Goal: Information Seeking & Learning: Learn about a topic

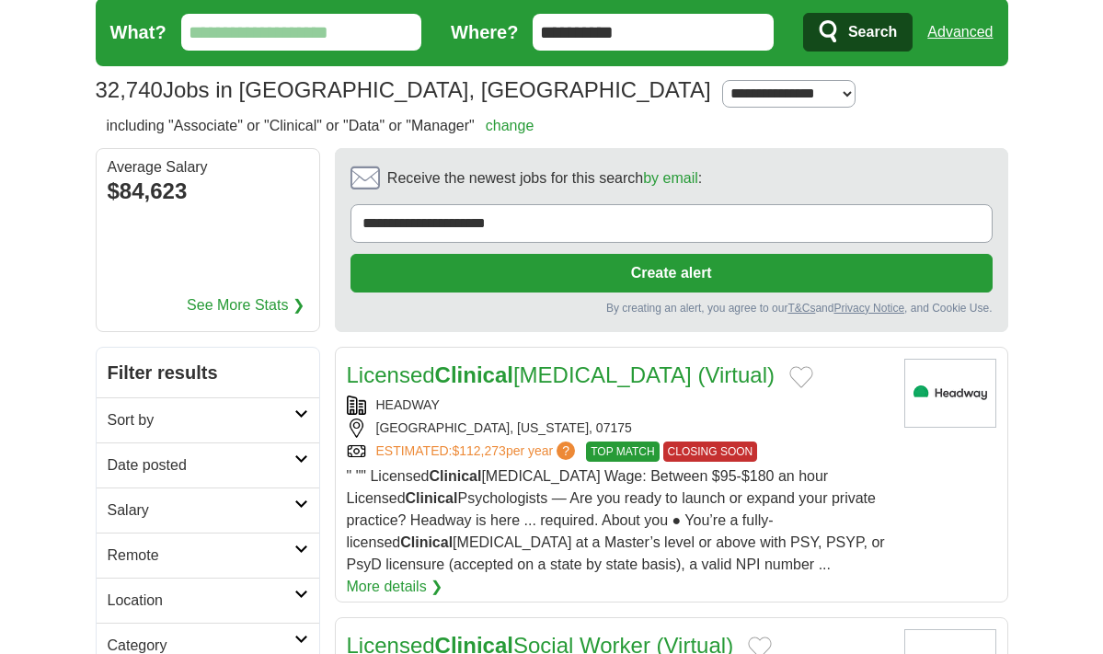
click at [336, 33] on input "What?" at bounding box center [301, 32] width 241 height 37
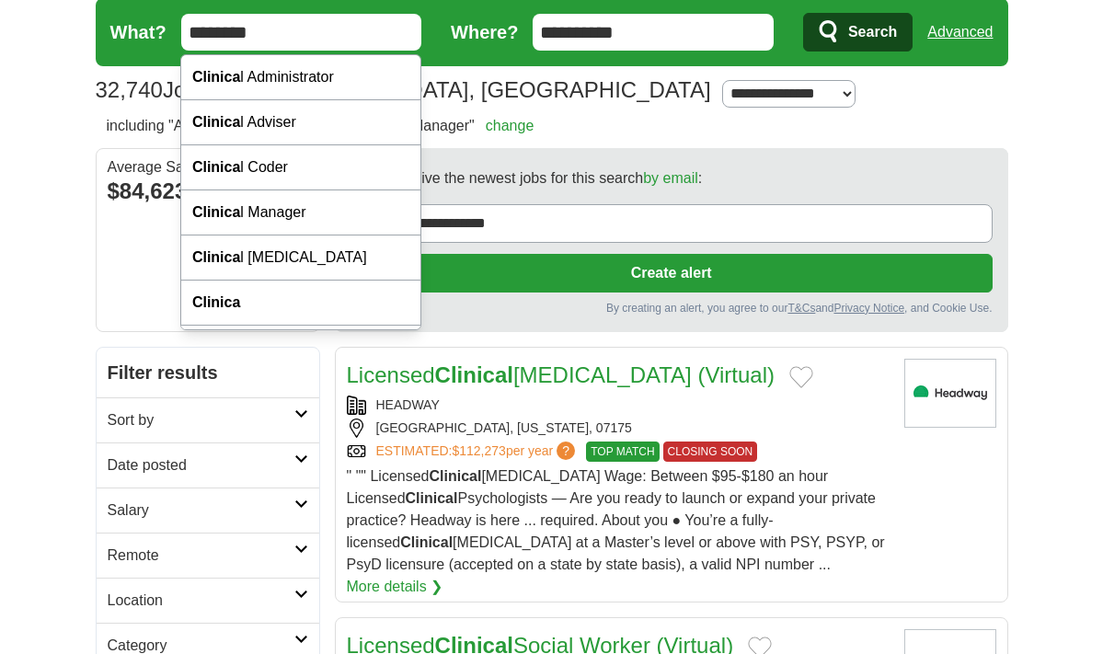
type input "********"
click at [803, 13] on button "Search" at bounding box center [857, 32] width 109 height 39
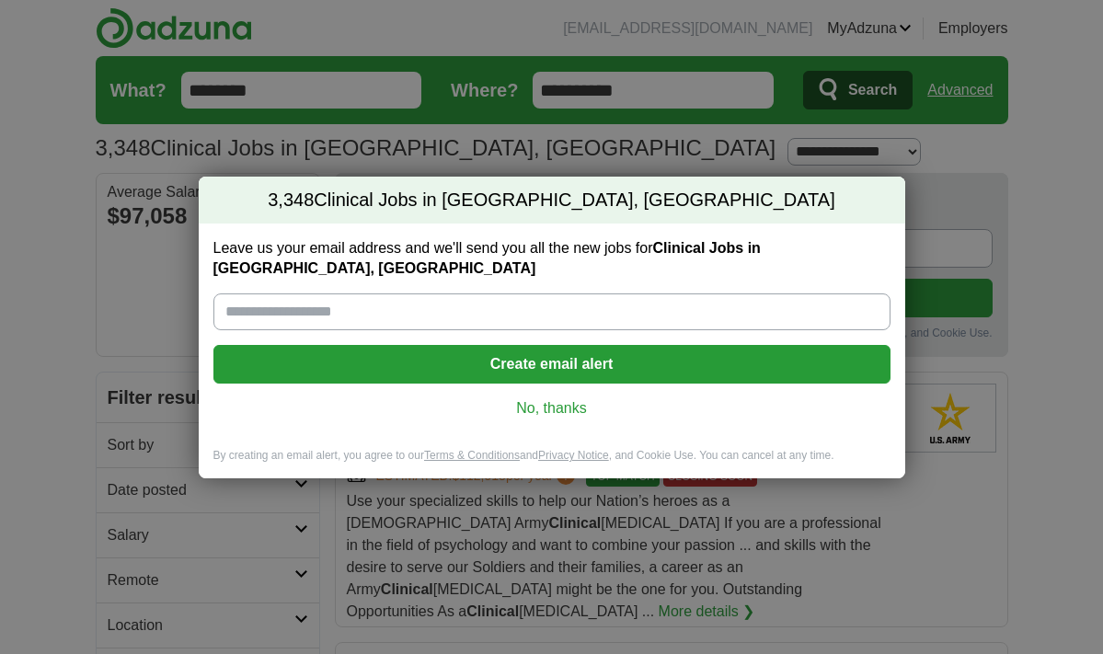
click at [581, 398] on link "No, thanks" at bounding box center [551, 408] width 647 height 20
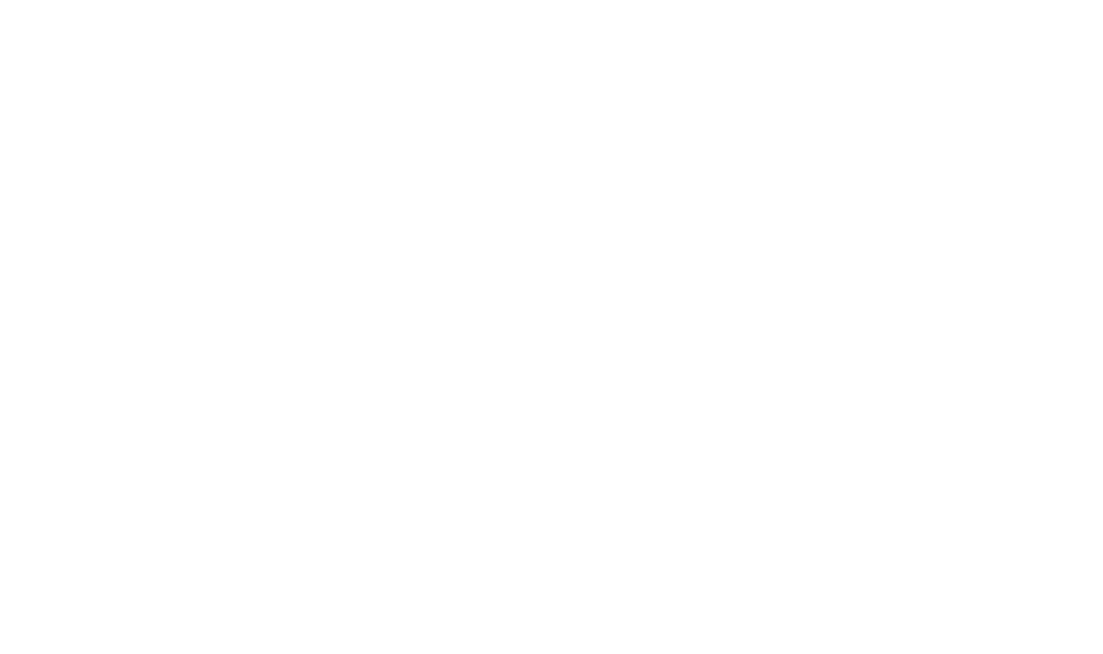
scroll to position [3509, 0]
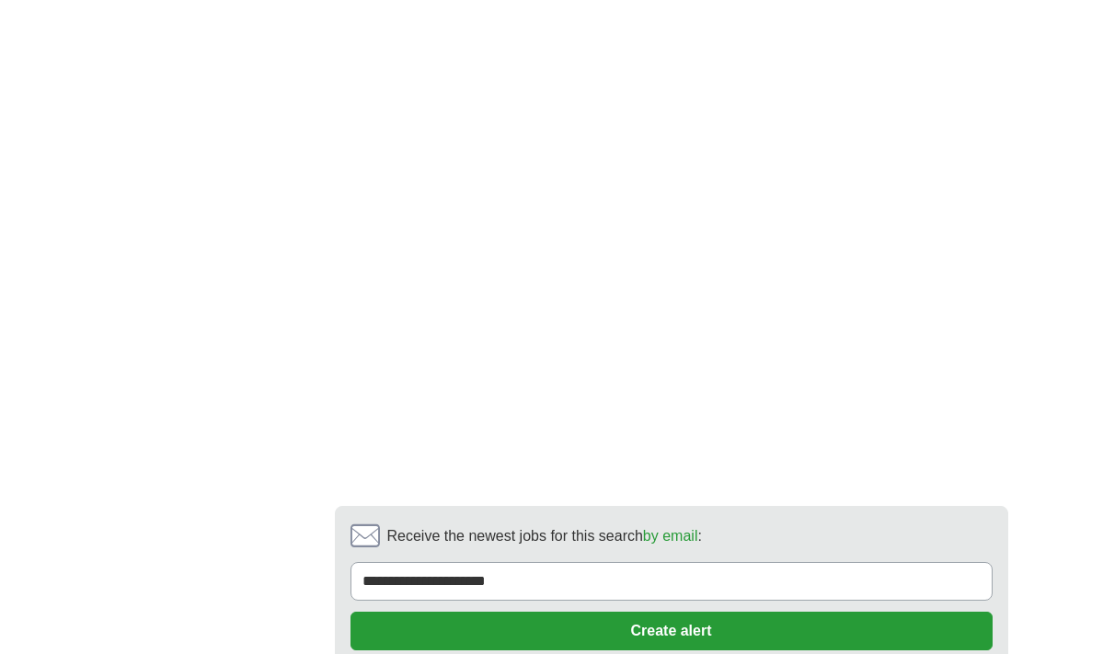
scroll to position [4267, 0]
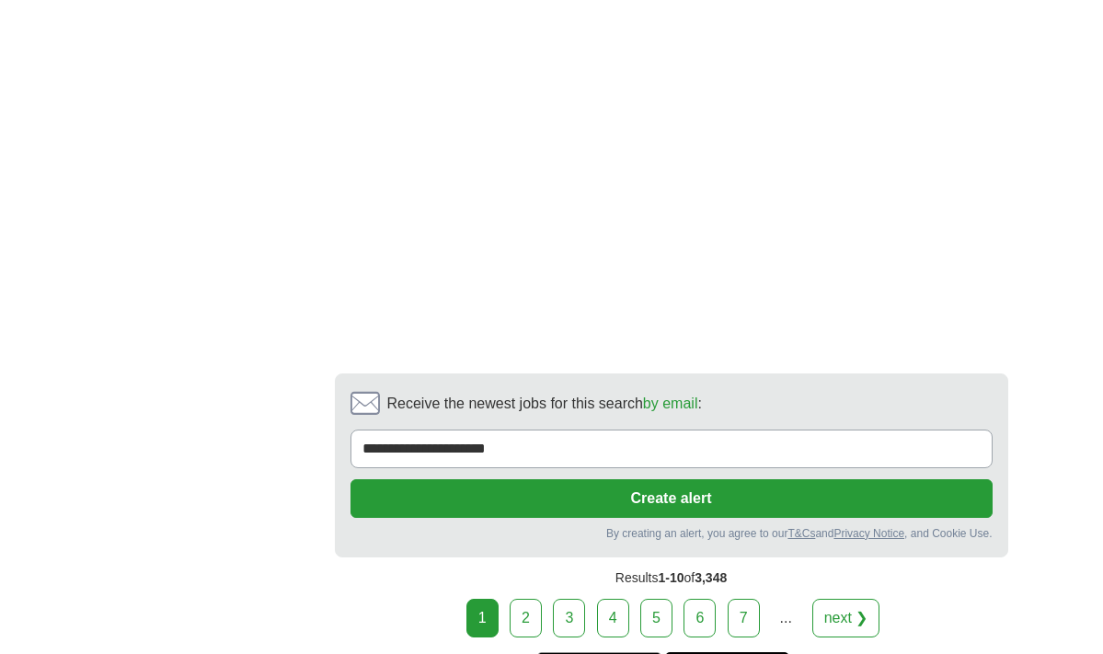
click at [521, 599] on link "2" at bounding box center [525, 618] width 32 height 39
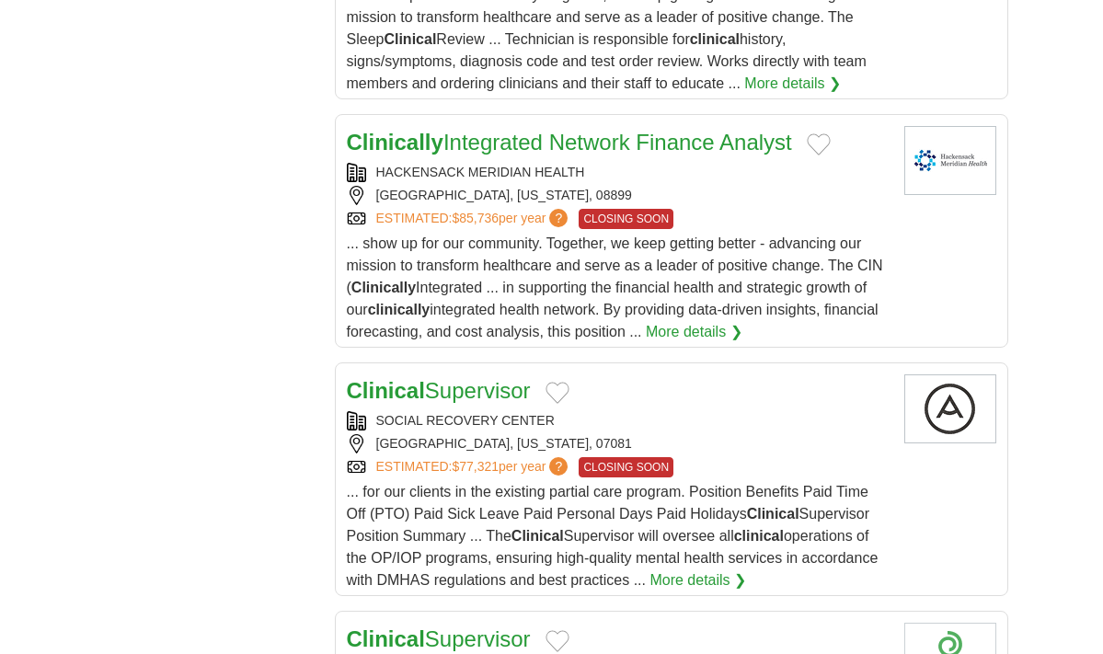
scroll to position [2398, 0]
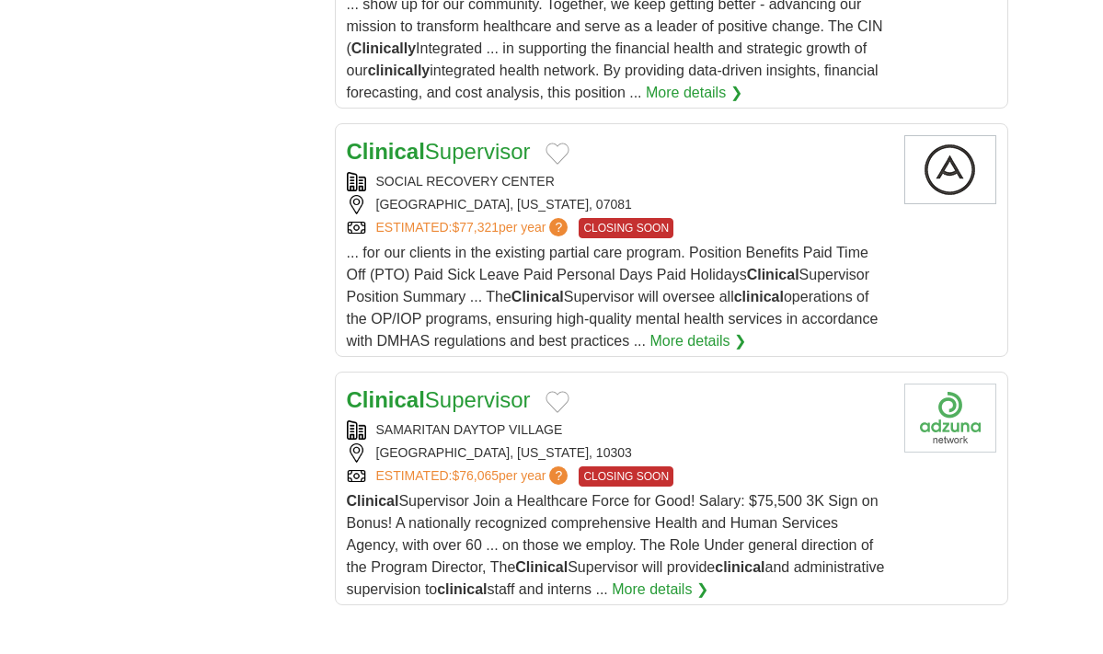
click at [512, 299] on span "... for our clients in the existing partial care program. Position Benefits Pai…" at bounding box center [613, 297] width 532 height 104
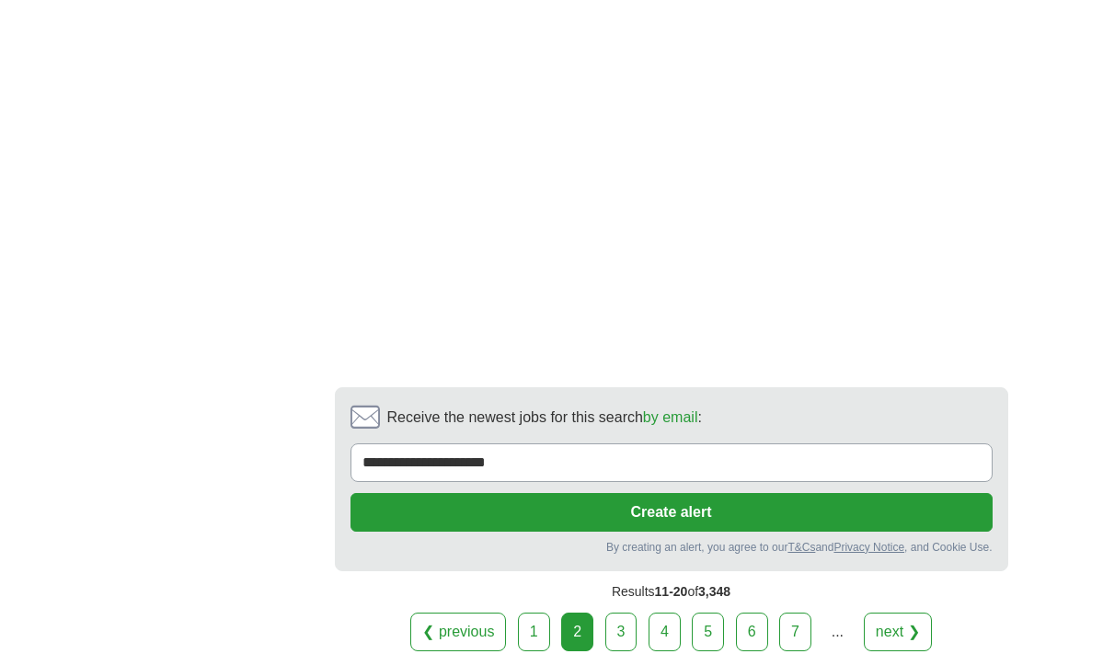
scroll to position [3759, 0]
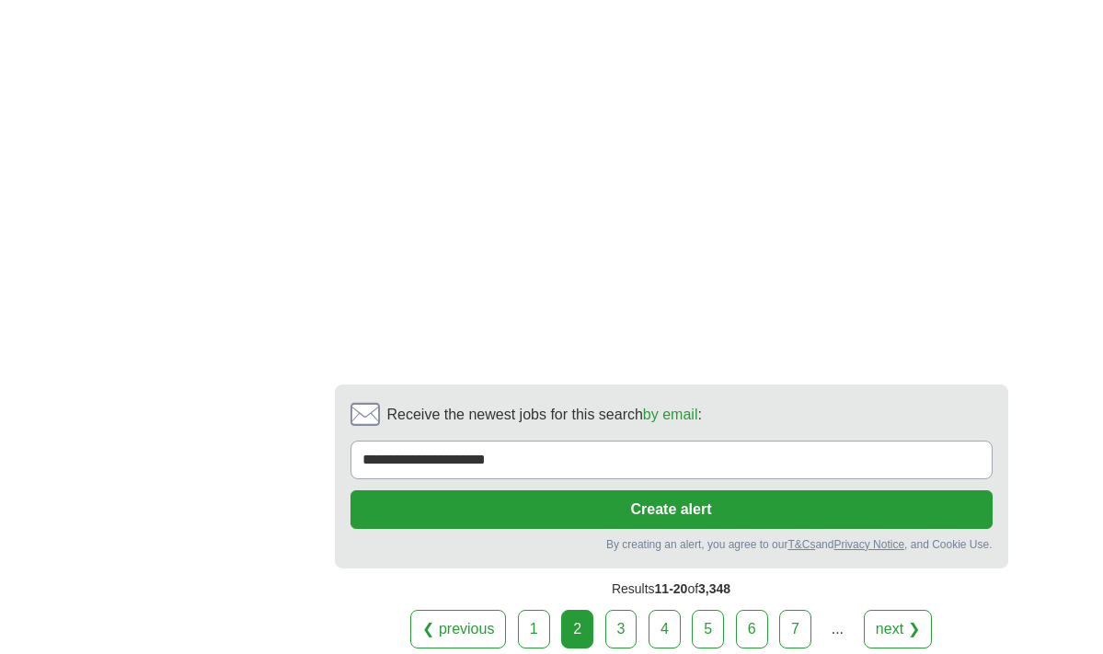
click at [625, 636] on link "3" at bounding box center [621, 629] width 32 height 39
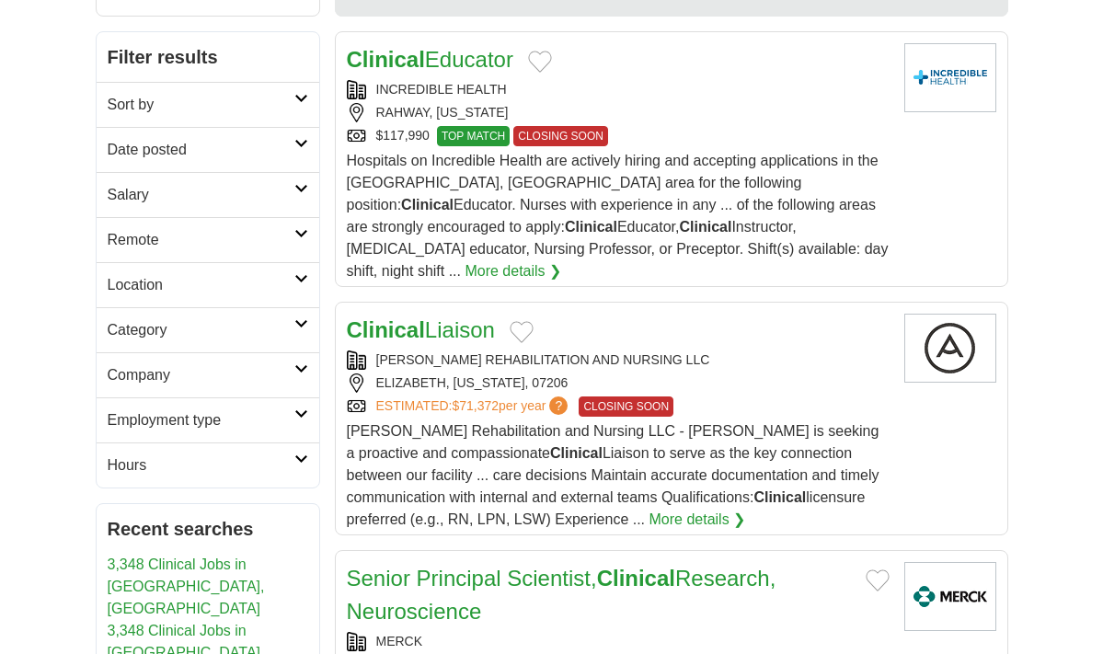
scroll to position [370, 0]
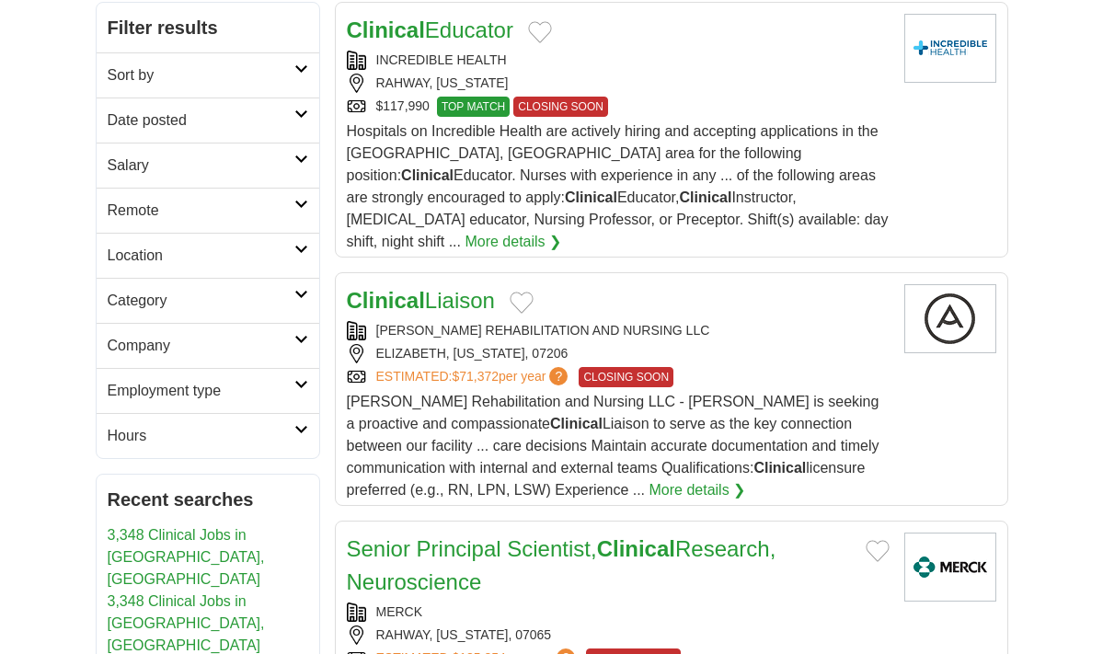
click at [668, 437] on span "Elizabeth Park Rehabilitation and Nursing LLC - Elizabeth Park is seeking a pro…" at bounding box center [613, 446] width 532 height 104
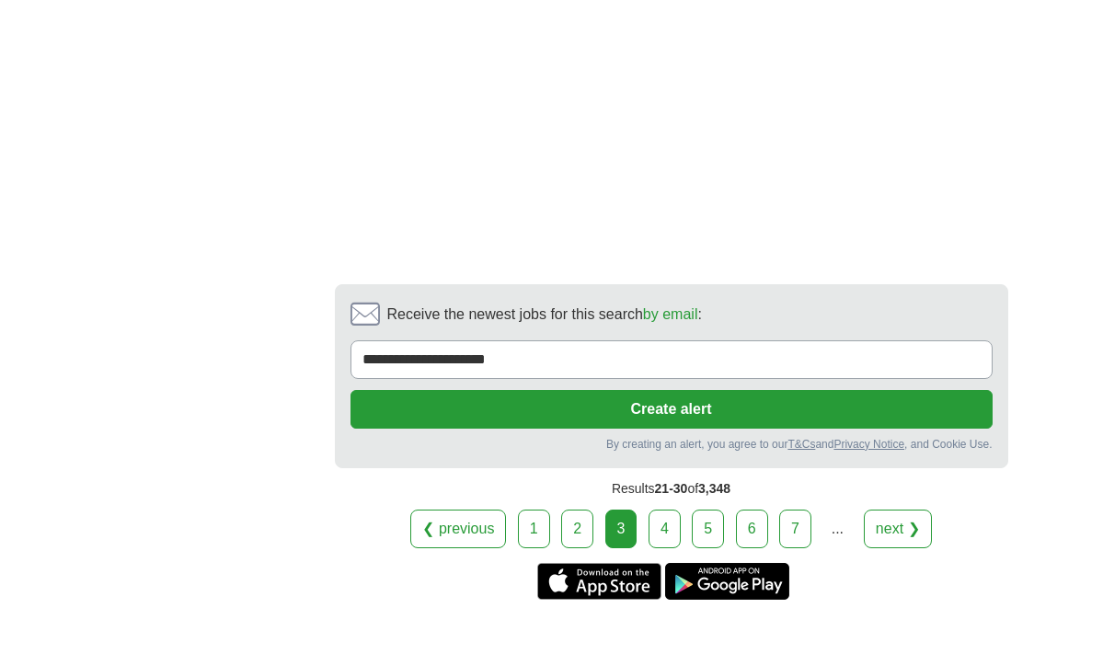
scroll to position [3578, 0]
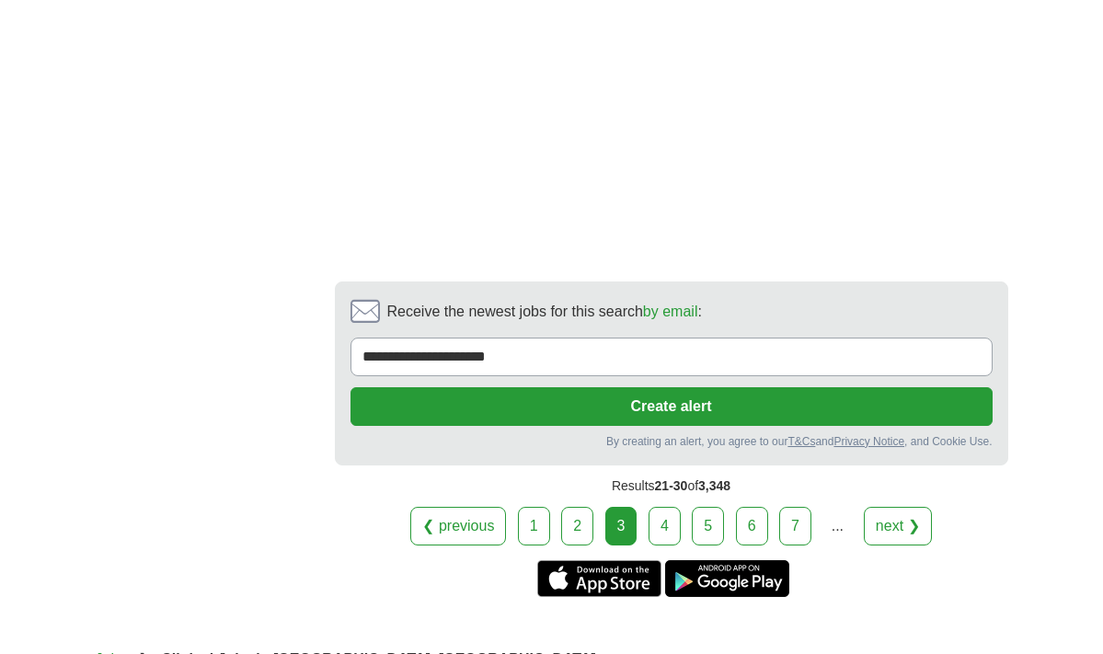
click at [660, 507] on link "4" at bounding box center [664, 526] width 32 height 39
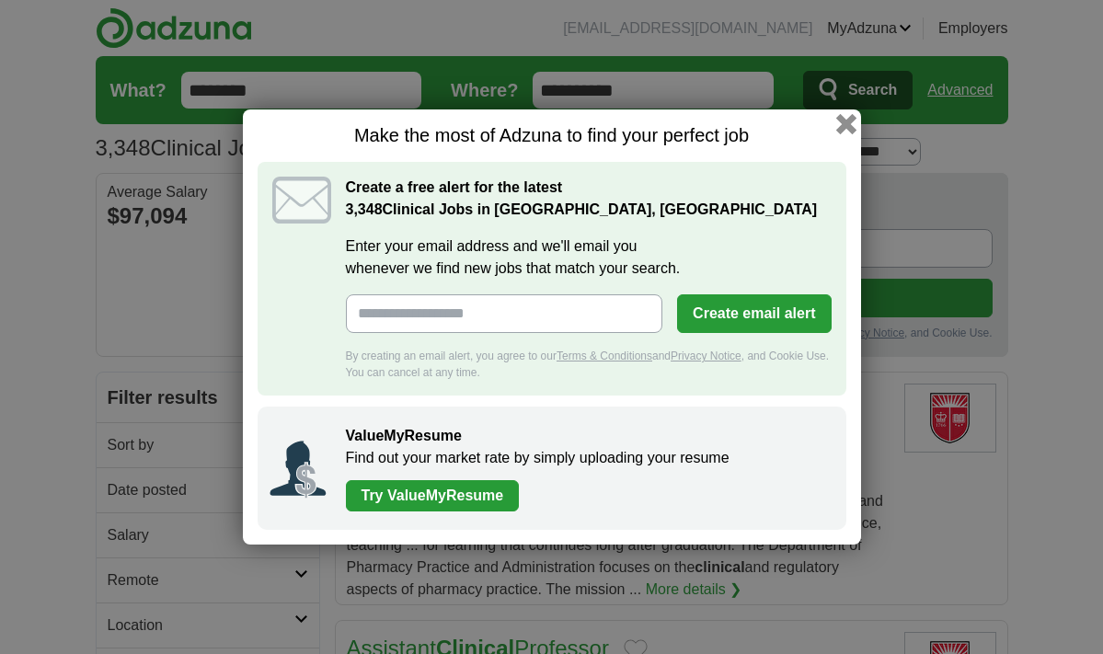
click at [844, 123] on button "button" at bounding box center [845, 124] width 20 height 20
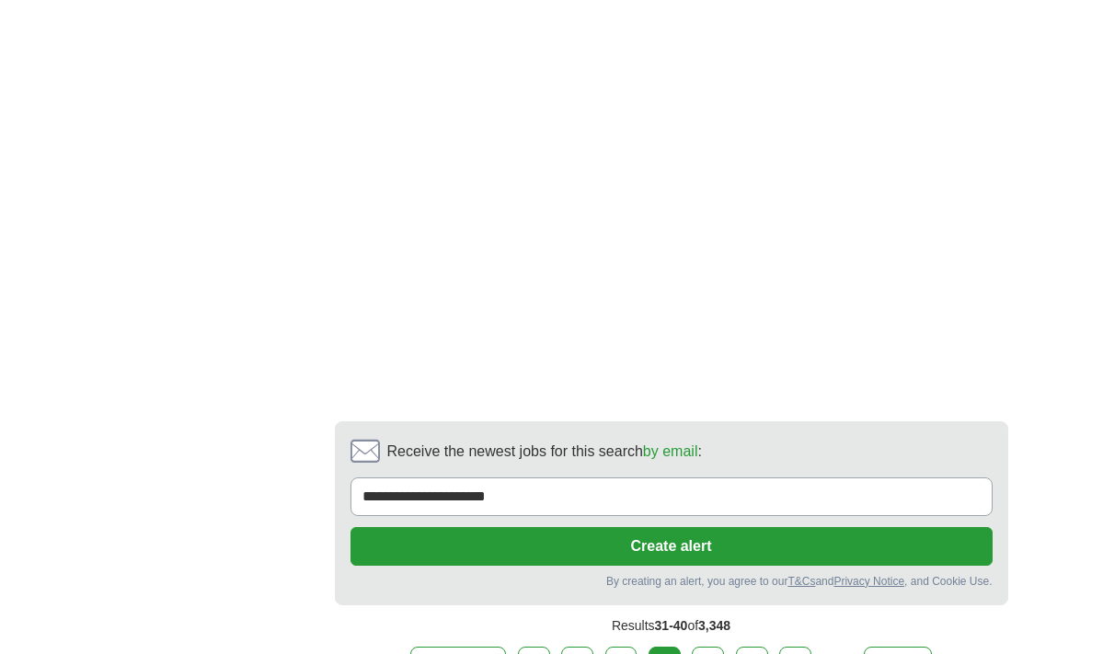
scroll to position [3967, 0]
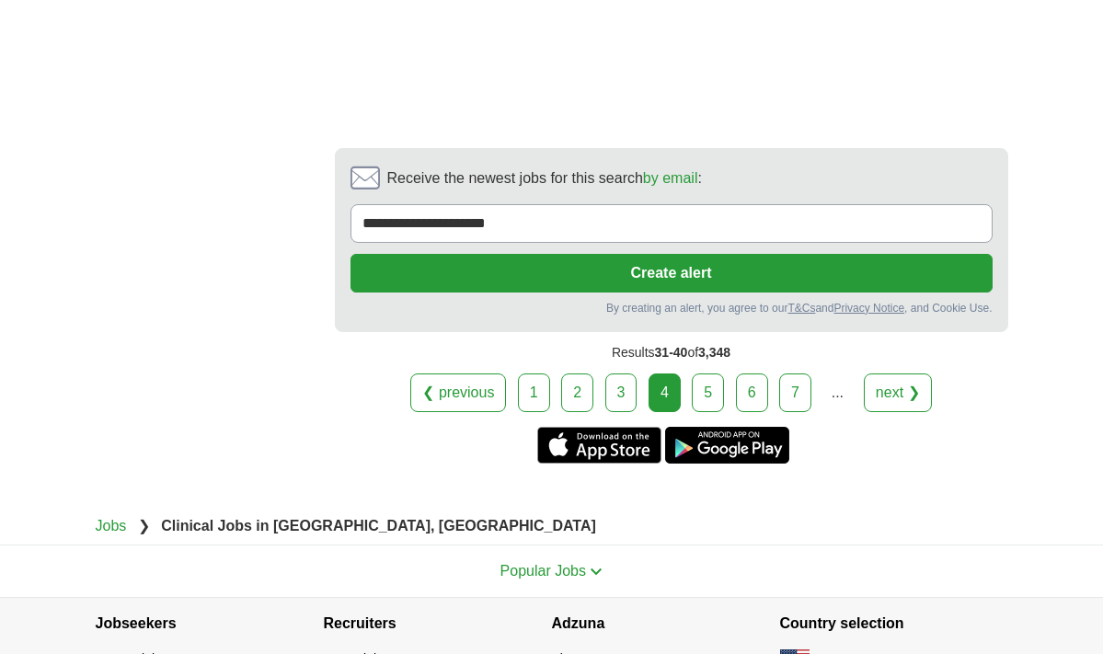
click at [705, 373] on link "5" at bounding box center [708, 392] width 32 height 39
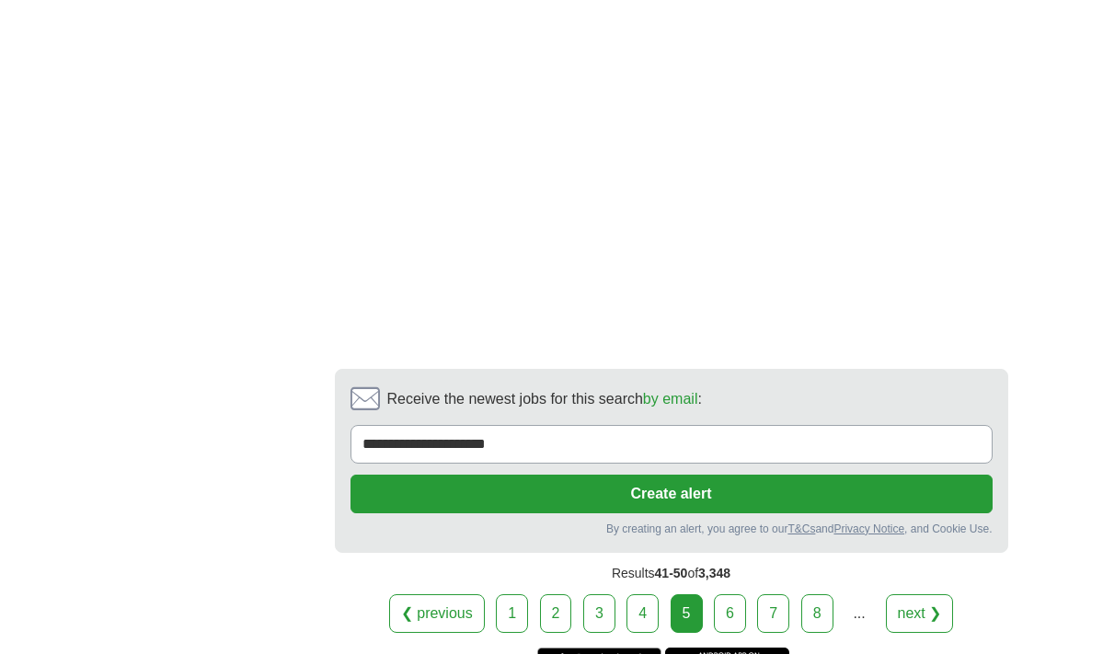
scroll to position [3589, 0]
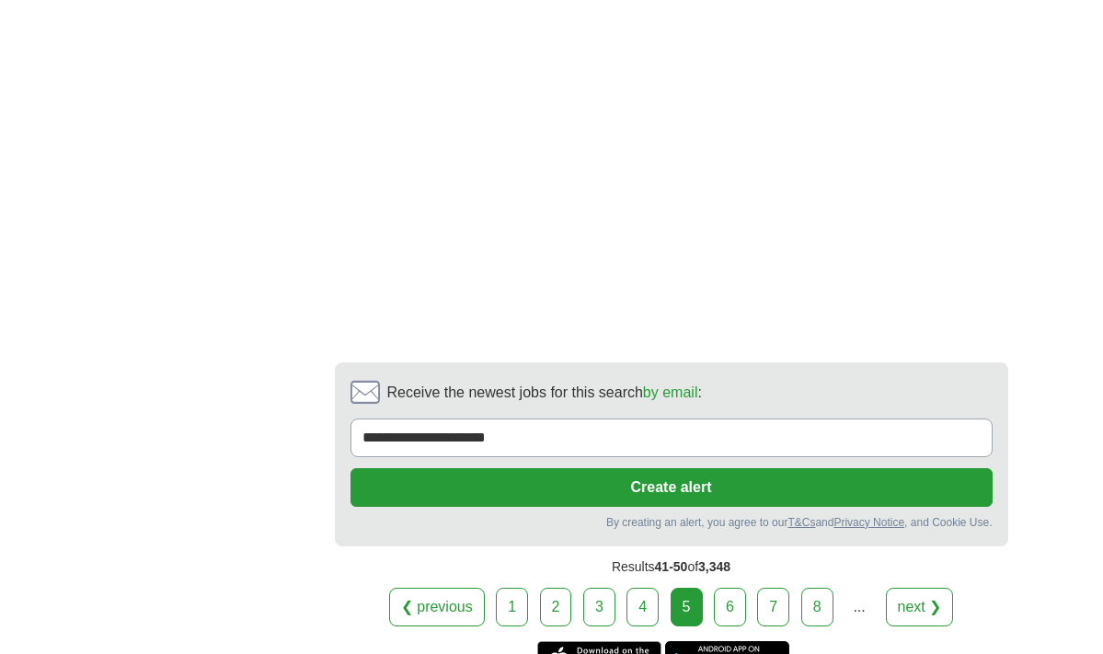
click at [720, 588] on link "6" at bounding box center [730, 607] width 32 height 39
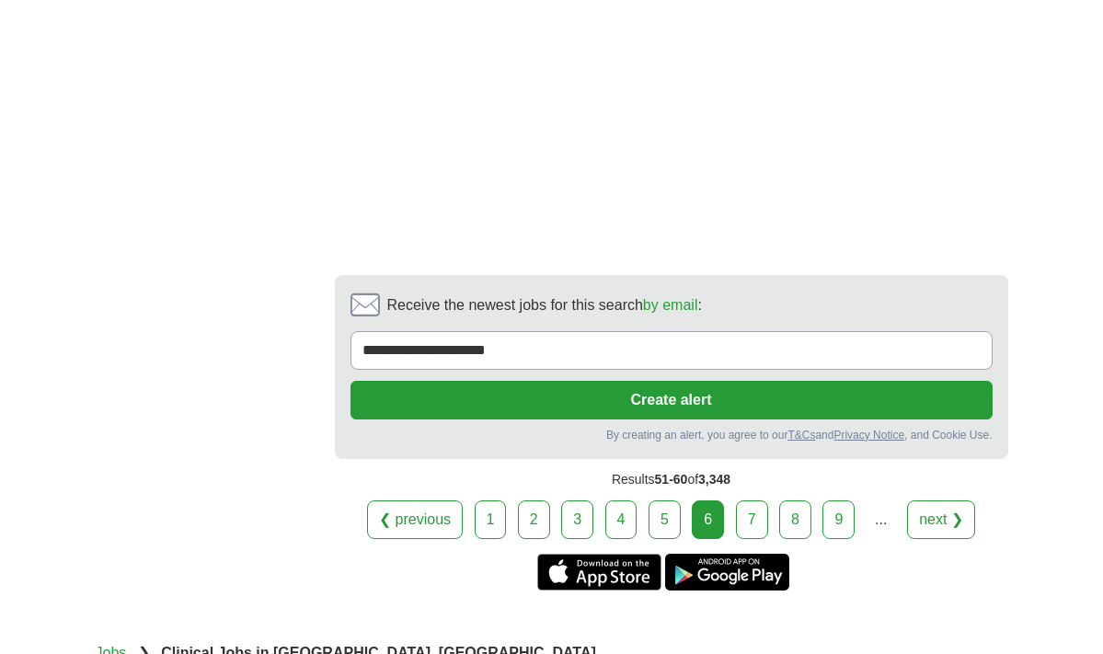
scroll to position [3888, 0]
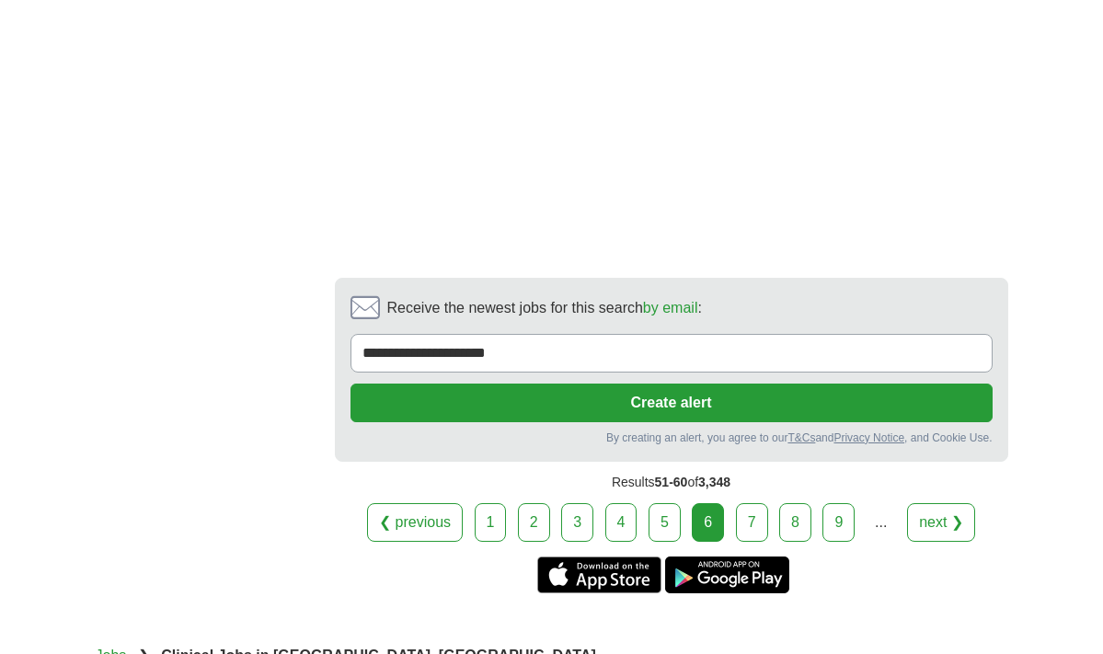
click at [748, 503] on link "7" at bounding box center [752, 522] width 32 height 39
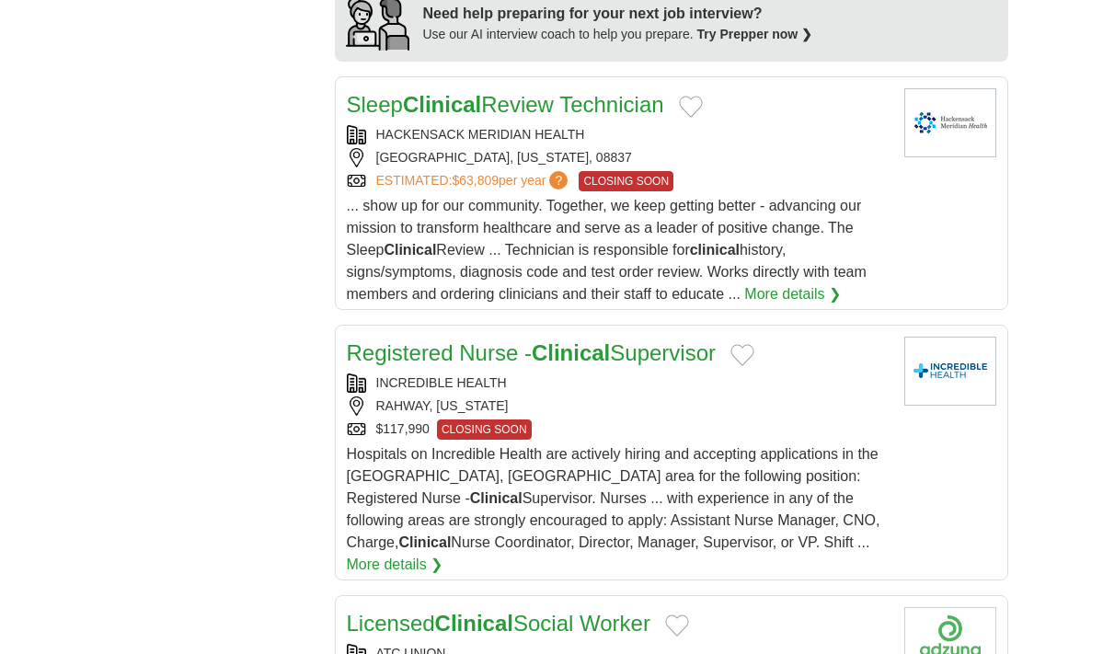
scroll to position [2027, 0]
